Goal: Check status

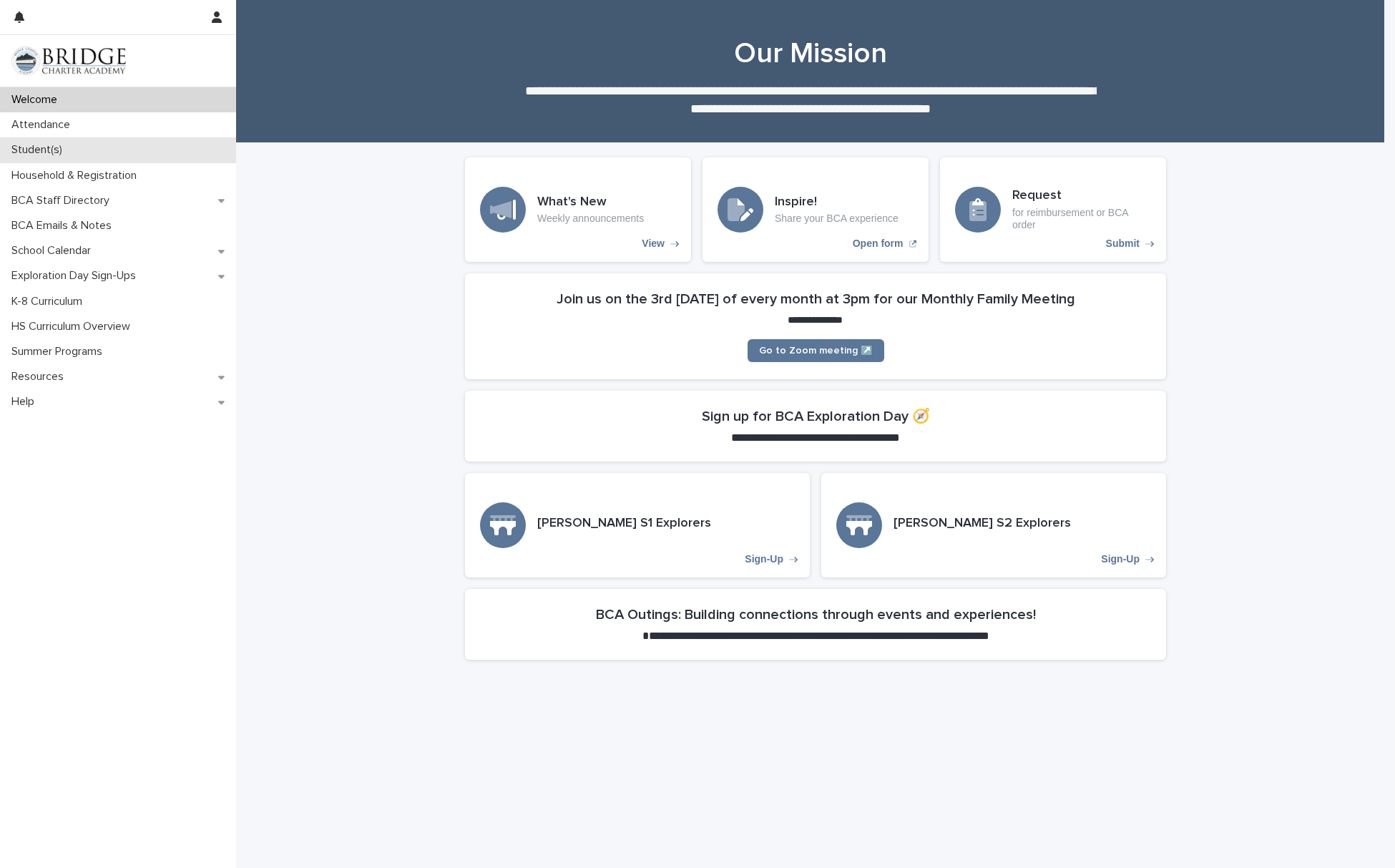
click at [55, 151] on p "Student(s)" at bounding box center [40, 150] width 68 height 14
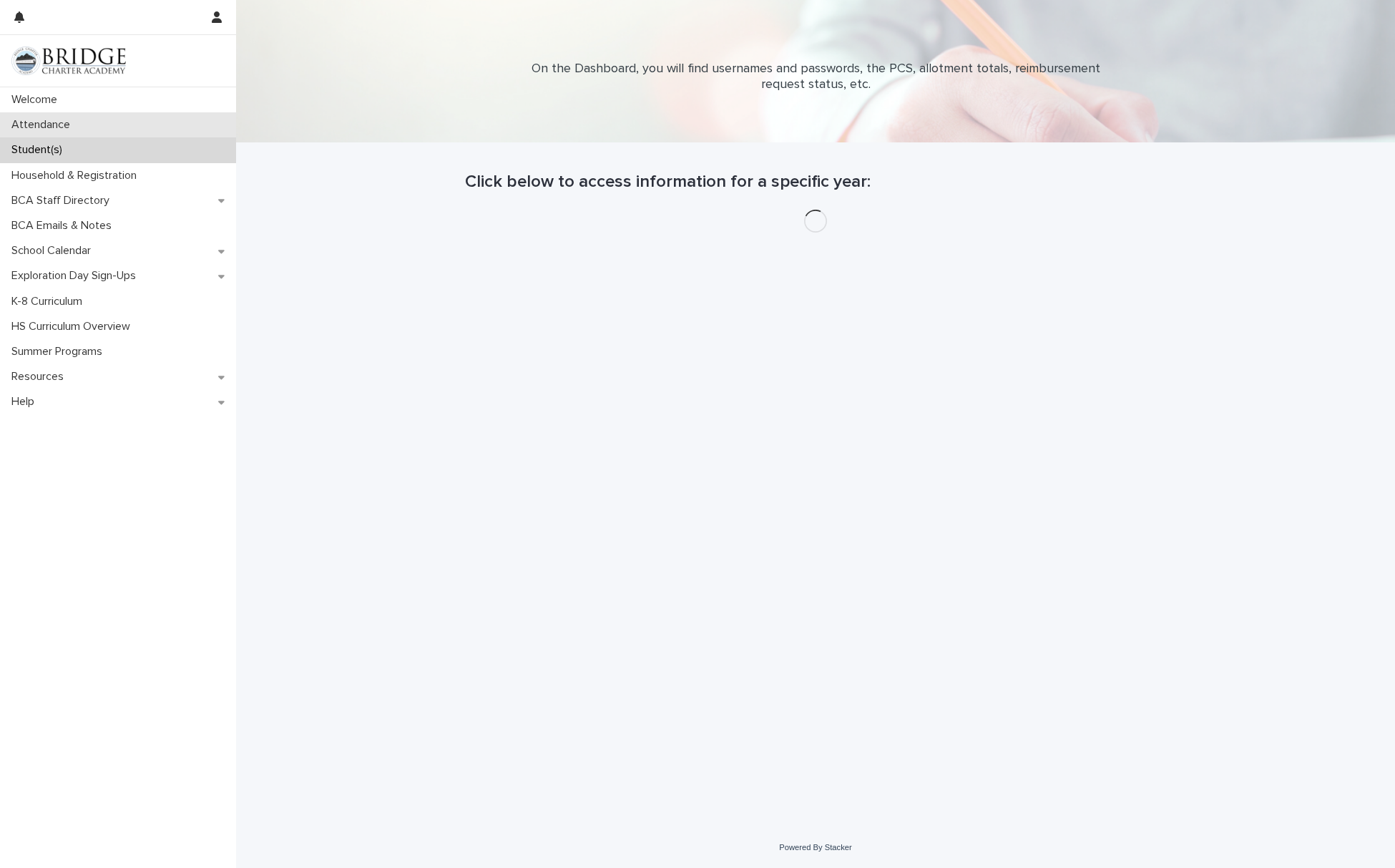
click at [66, 124] on p "Attendance" at bounding box center [43, 125] width 76 height 14
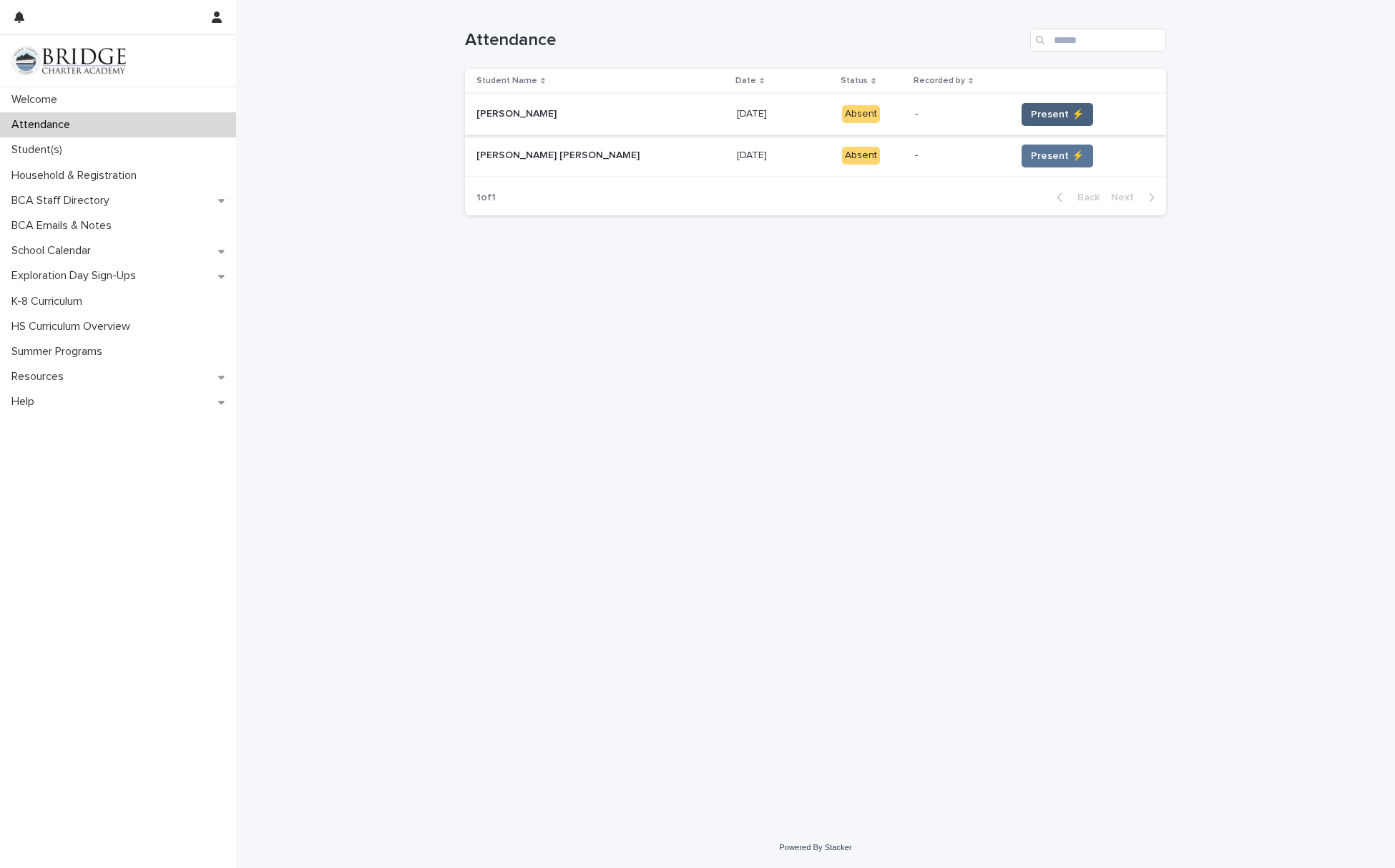
click at [1031, 108] on span "Present ⚡" at bounding box center [1057, 114] width 53 height 15
click at [1028, 163] on button "Present ⚡" at bounding box center [1058, 155] width 72 height 23
